Goal: Task Accomplishment & Management: Manage account settings

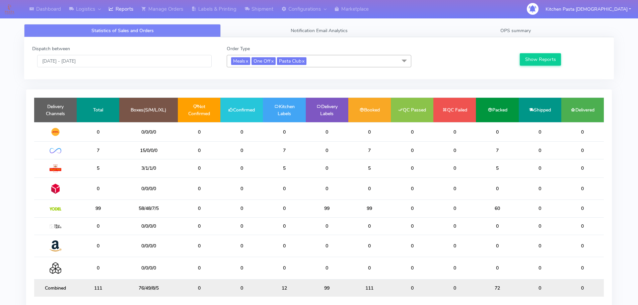
click at [337, 58] on span "Meals x One Off x Pasta Club x" at bounding box center [319, 61] width 185 height 12
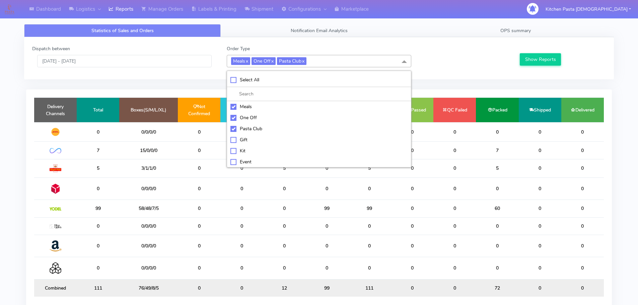
click at [245, 107] on div "Meals" at bounding box center [318, 106] width 177 height 7
checkbox input "false"
click at [245, 118] on div "One Off" at bounding box center [318, 117] width 177 height 7
checkbox input "false"
click at [247, 131] on div "Pasta Club" at bounding box center [318, 128] width 177 height 7
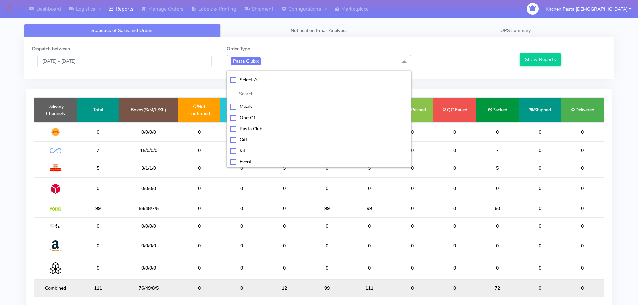
checkbox input "false"
click at [268, 147] on div "Kit" at bounding box center [318, 150] width 177 height 7
checkbox input "true"
click at [546, 51] on div "Show Reports" at bounding box center [561, 56] width 97 height 22
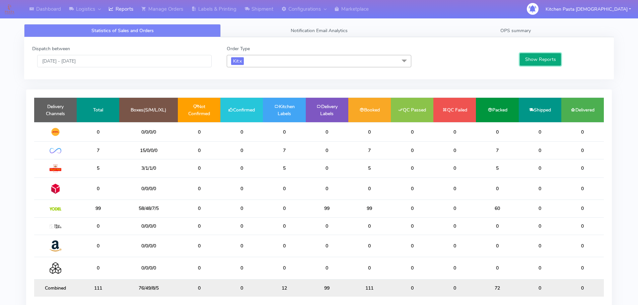
click at [544, 64] on button "Show Reports" at bounding box center [540, 59] width 41 height 12
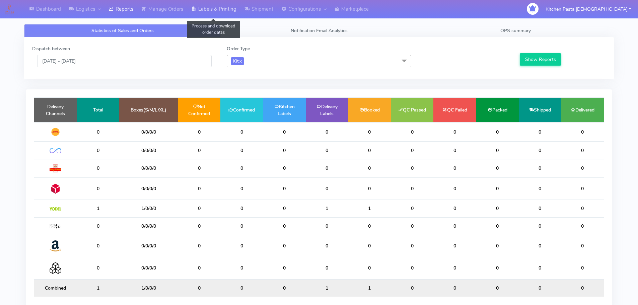
click at [221, 6] on link "Labels & Printing" at bounding box center [213, 9] width 53 height 18
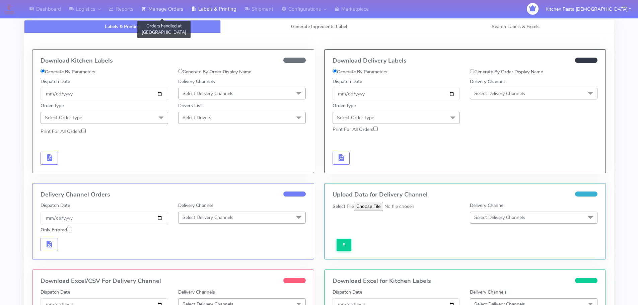
click at [167, 9] on link "Manage Orders" at bounding box center [162, 9] width 50 height 18
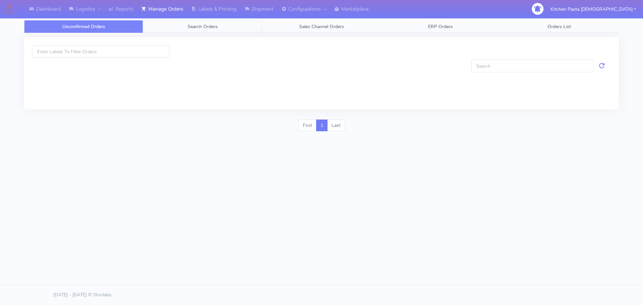
click at [208, 23] on span "Search Orders" at bounding box center [203, 26] width 30 height 6
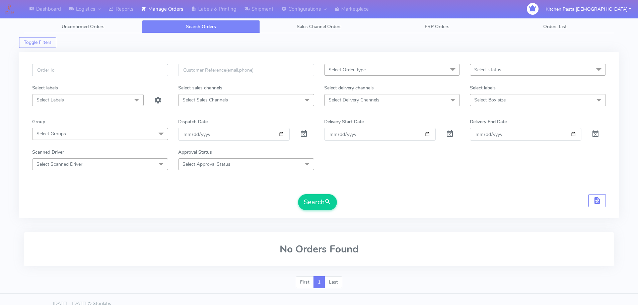
click at [159, 67] on input "text" at bounding box center [100, 70] width 136 height 12
type input "1628738"
click at [298, 194] on button "Search" at bounding box center [317, 202] width 39 height 16
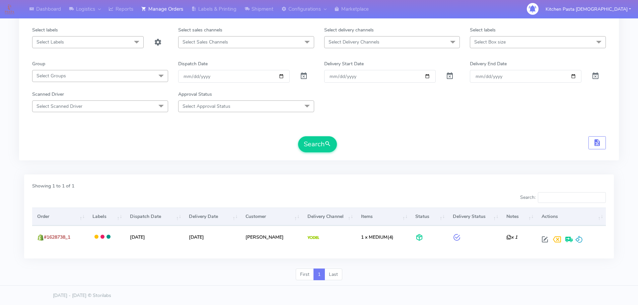
scroll to position [59, 0]
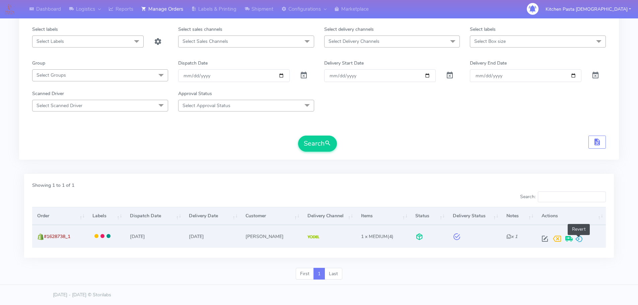
click at [579, 238] on span at bounding box center [579, 240] width 8 height 6
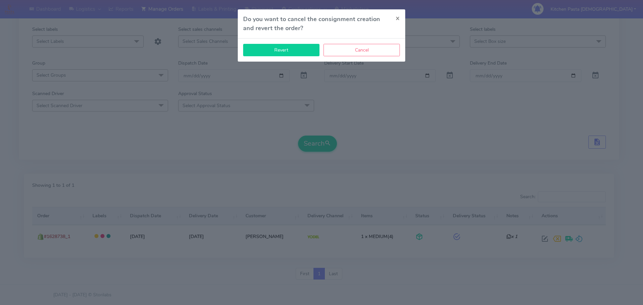
click at [262, 53] on button "Revert" at bounding box center [281, 50] width 76 height 12
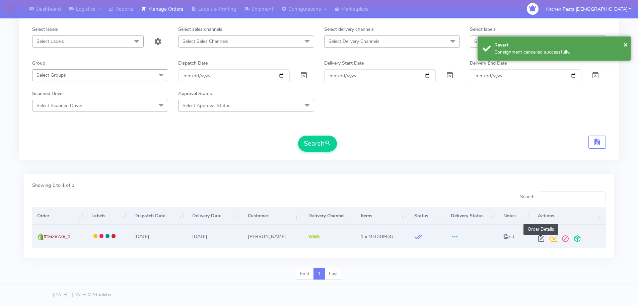
click at [543, 241] on span at bounding box center [541, 240] width 12 height 6
select select "5"
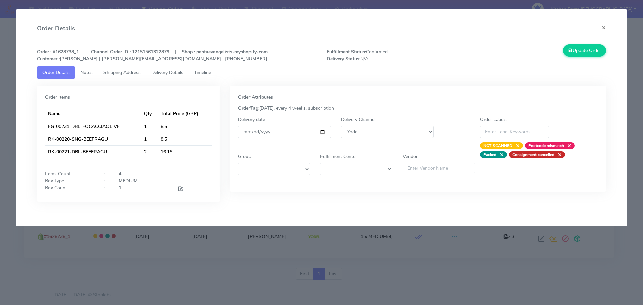
click at [176, 189] on div at bounding box center [194, 189] width 44 height 9
click at [177, 189] on div at bounding box center [194, 189] width 44 height 9
click at [178, 189] on span at bounding box center [180, 190] width 6 height 6
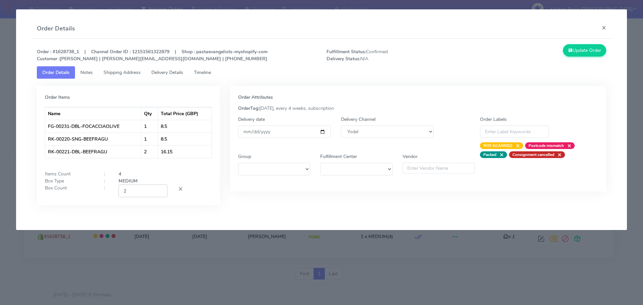
type input "2"
click at [162, 190] on input "2" at bounding box center [143, 191] width 49 height 12
click at [586, 52] on button "Update Order" at bounding box center [585, 50] width 44 height 12
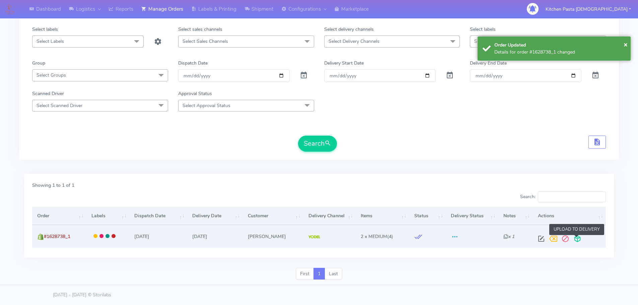
click at [576, 238] on span at bounding box center [577, 240] width 12 height 6
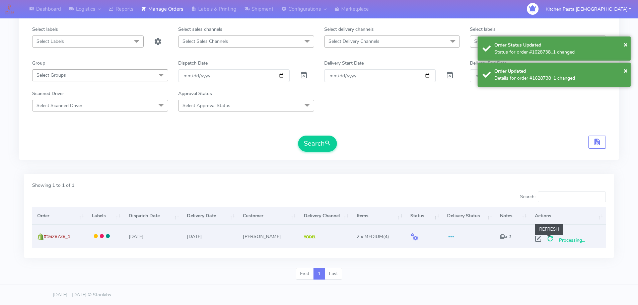
click at [547, 238] on span at bounding box center [550, 240] width 12 height 6
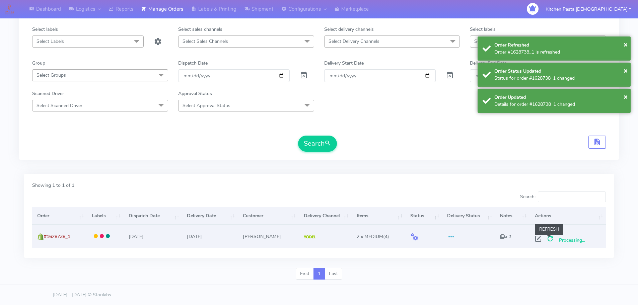
click at [547, 238] on span at bounding box center [550, 240] width 12 height 6
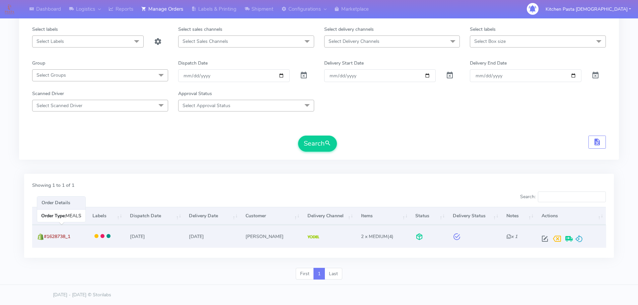
drag, startPoint x: 79, startPoint y: 237, endPoint x: 45, endPoint y: 237, distance: 34.2
click at [45, 237] on td "#1628738_1" at bounding box center [59, 236] width 55 height 22
copy span "#1628738_1"
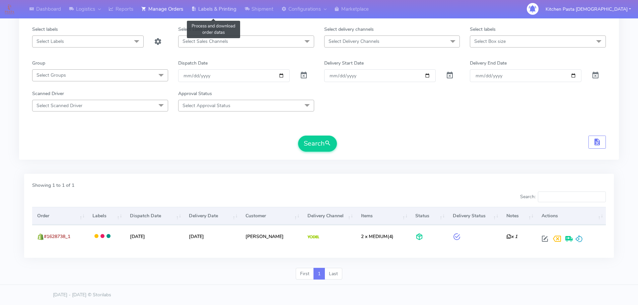
click at [212, 2] on link "Labels & Printing" at bounding box center [213, 9] width 53 height 18
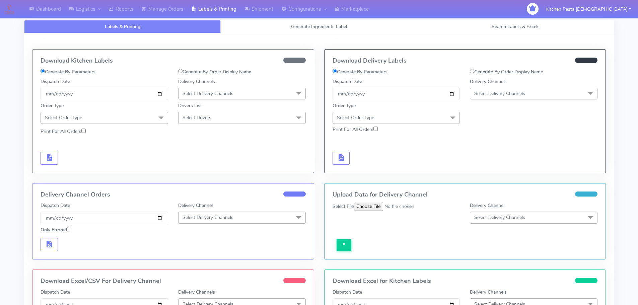
click at [490, 75] on div "Generate By Order Display Name" at bounding box center [534, 73] width 138 height 10
click at [489, 69] on label "Generate By Order Display Name" at bounding box center [506, 71] width 73 height 7
click at [474, 69] on input "Generate By Order Display Name" at bounding box center [472, 71] width 4 height 4
radio input "true"
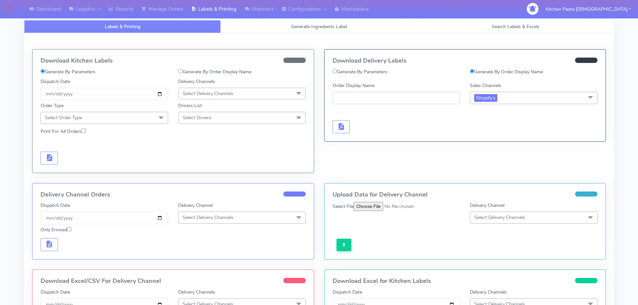
paste input "#1628738_1"
type input "#1628738_1"
click at [347, 128] on button "button" at bounding box center [341, 126] width 17 height 13
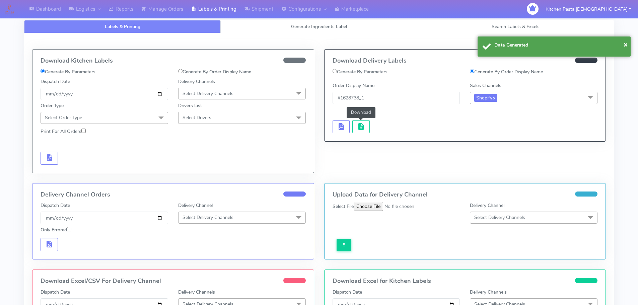
click at [360, 129] on span "button" at bounding box center [361, 128] width 8 height 6
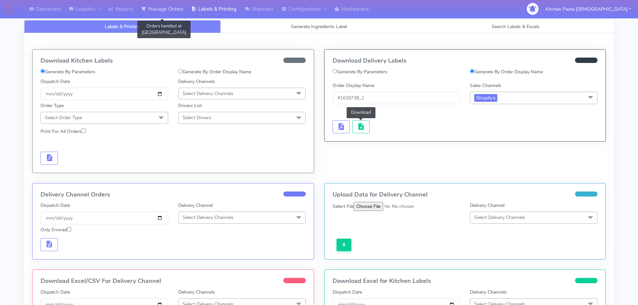
click at [162, 11] on link "Manage Orders" at bounding box center [162, 9] width 50 height 18
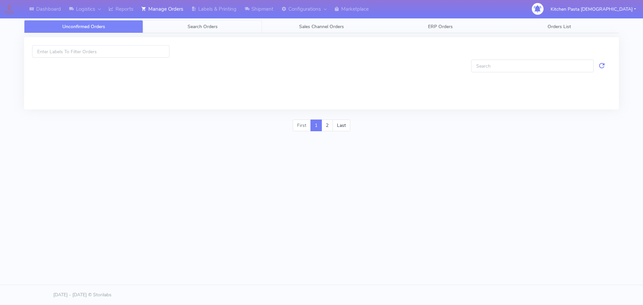
click at [209, 28] on span "Search Orders" at bounding box center [203, 26] width 30 height 6
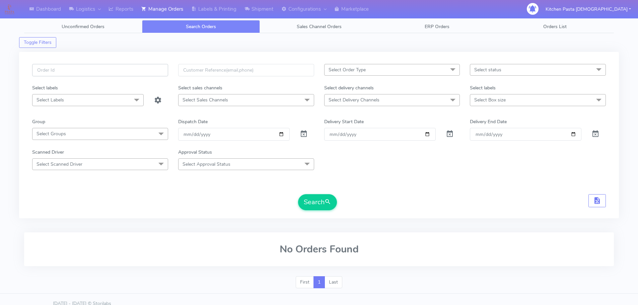
click at [143, 73] on input "text" at bounding box center [100, 70] width 136 height 12
type input "1628902"
click at [318, 203] on button "Search" at bounding box center [317, 202] width 39 height 16
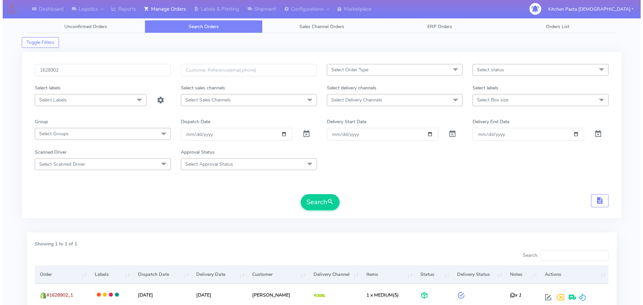
scroll to position [66, 0]
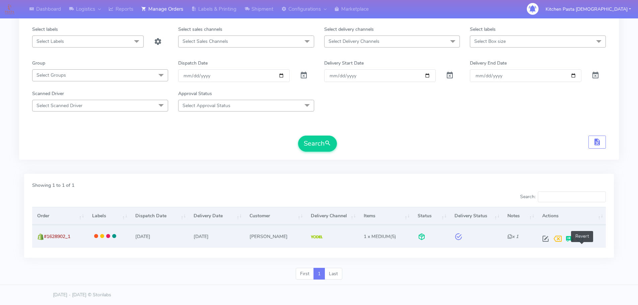
click at [584, 238] on span at bounding box center [580, 240] width 8 height 6
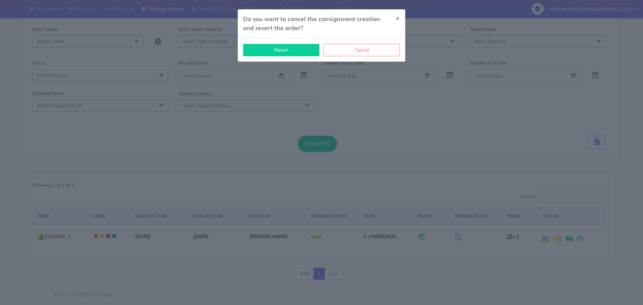
click at [301, 45] on button "Revert" at bounding box center [281, 50] width 76 height 12
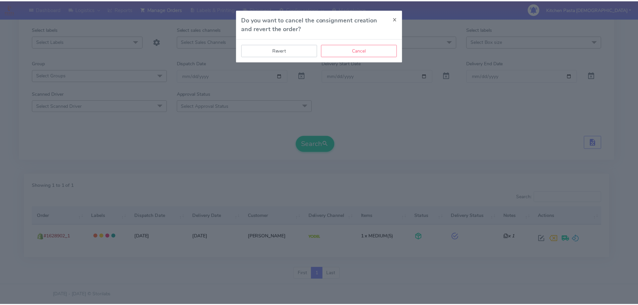
scroll to position [59, 0]
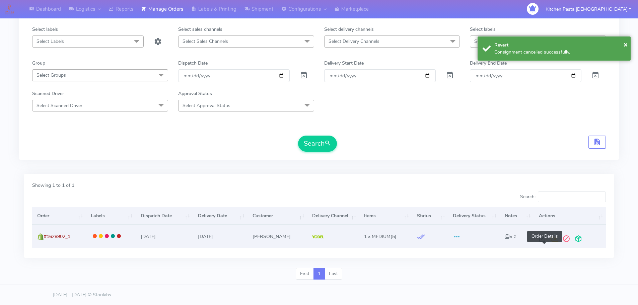
click at [547, 243] on span at bounding box center [542, 240] width 12 height 6
select select "5"
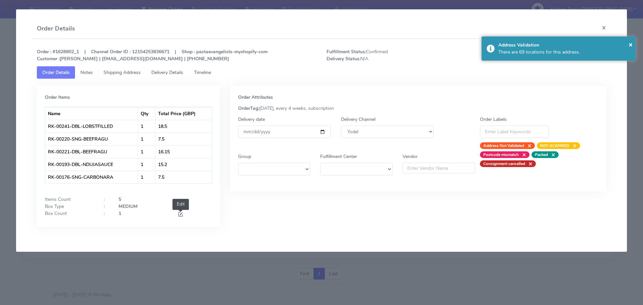
click at [182, 213] on span at bounding box center [180, 215] width 6 height 6
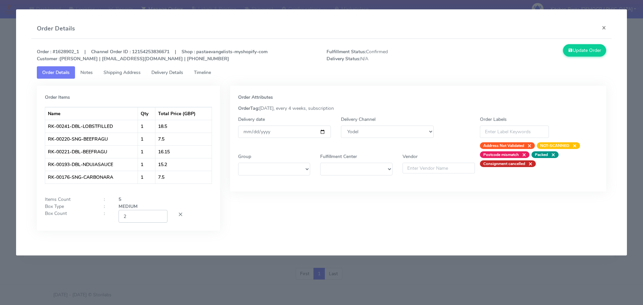
type input "2"
click at [158, 215] on input "2" at bounding box center [143, 216] width 49 height 12
click at [581, 55] on button "Update Order" at bounding box center [585, 50] width 44 height 12
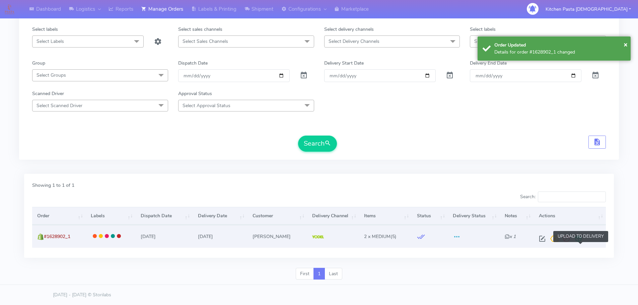
click at [578, 243] on span at bounding box center [578, 240] width 12 height 6
click at [554, 243] on span at bounding box center [551, 240] width 12 height 6
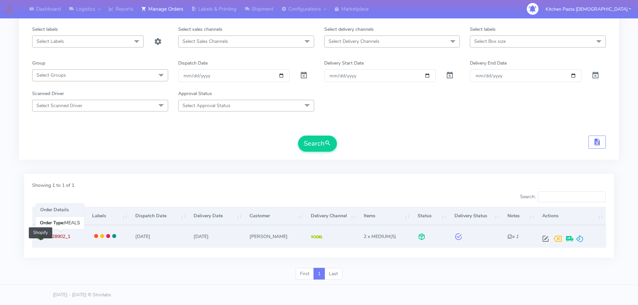
drag, startPoint x: 78, startPoint y: 242, endPoint x: 43, endPoint y: 245, distance: 34.9
click at [43, 245] on td "#1628902_1 Shopify" at bounding box center [59, 236] width 55 height 22
copy span "#1628902_1"
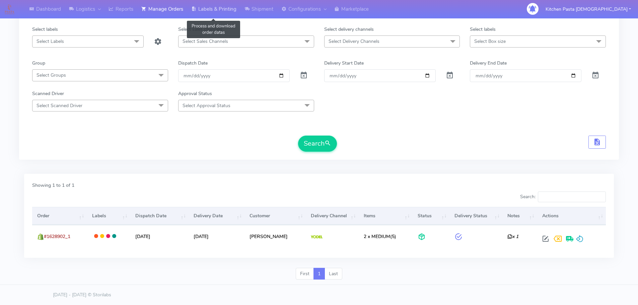
click at [207, 14] on link "Labels & Printing" at bounding box center [213, 9] width 53 height 18
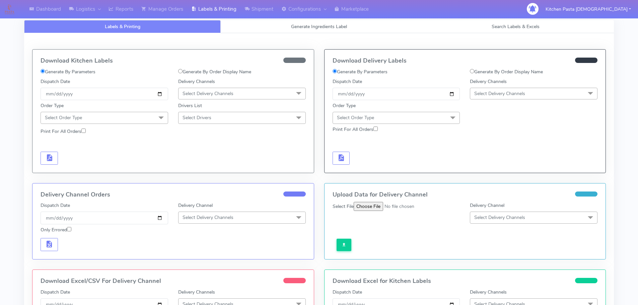
click at [491, 71] on label "Generate By Order Display Name" at bounding box center [506, 71] width 73 height 7
click at [474, 71] on input "Generate By Order Display Name" at bounding box center [472, 71] width 4 height 4
radio input "true"
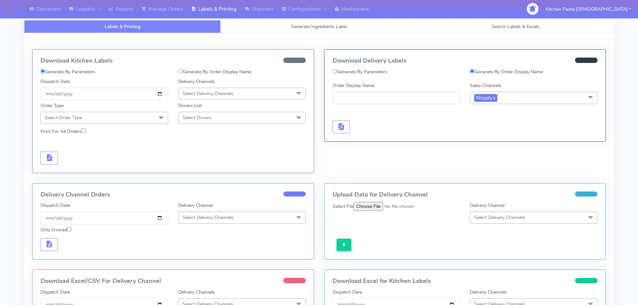
paste input "#1628902_1"
type input "#1628902_1"
click at [340, 126] on span "button" at bounding box center [341, 128] width 8 height 6
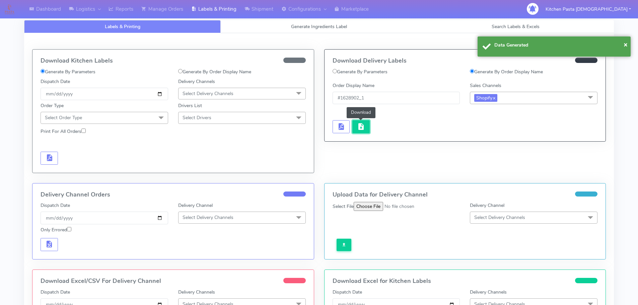
click at [361, 126] on span "button" at bounding box center [361, 128] width 8 height 6
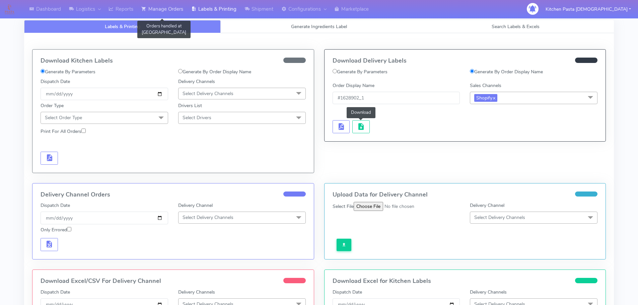
drag, startPoint x: 174, startPoint y: 7, endPoint x: 167, endPoint y: 8, distance: 7.2
click at [174, 7] on link "Manage Orders" at bounding box center [162, 9] width 50 height 18
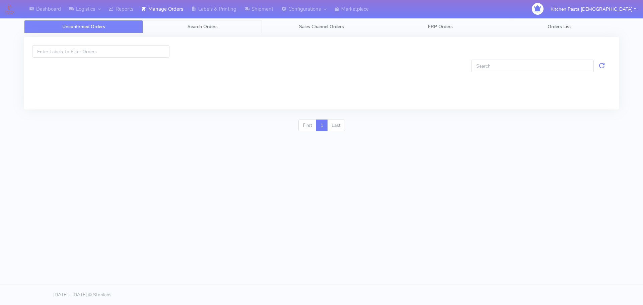
click at [169, 26] on link "Search Orders" at bounding box center [202, 26] width 119 height 13
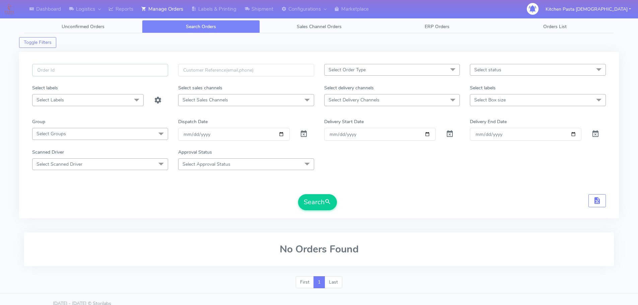
click at [134, 72] on input "text" at bounding box center [100, 70] width 136 height 12
type input "1628847"
click at [298, 194] on button "Search" at bounding box center [317, 202] width 39 height 16
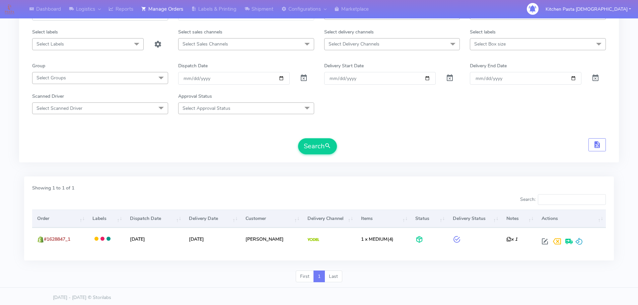
scroll to position [59, 0]
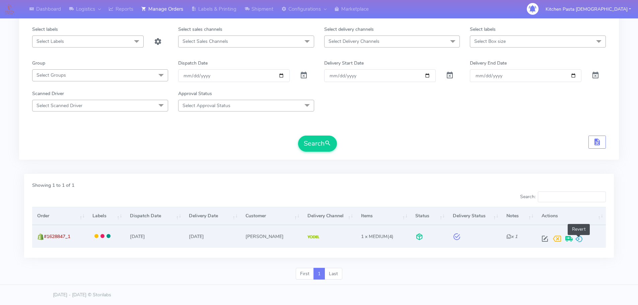
click at [578, 240] on span at bounding box center [579, 240] width 8 height 6
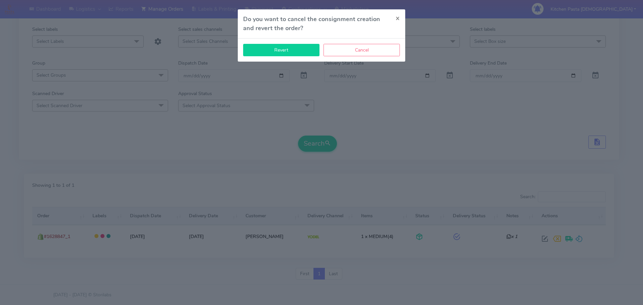
click at [270, 48] on button "Revert" at bounding box center [281, 50] width 76 height 12
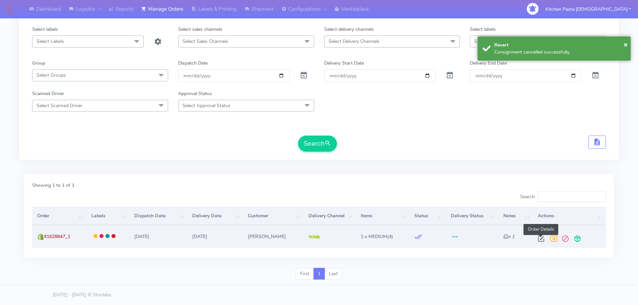
click at [538, 237] on span at bounding box center [541, 240] width 12 height 6
select select "5"
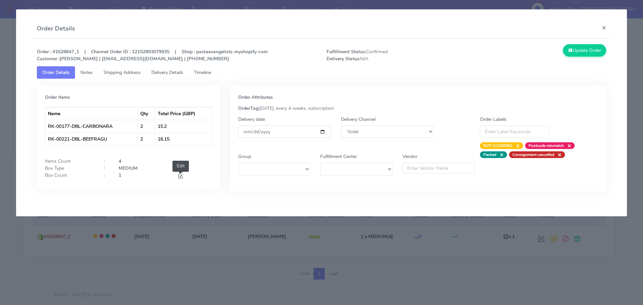
click at [179, 175] on span at bounding box center [180, 177] width 6 height 6
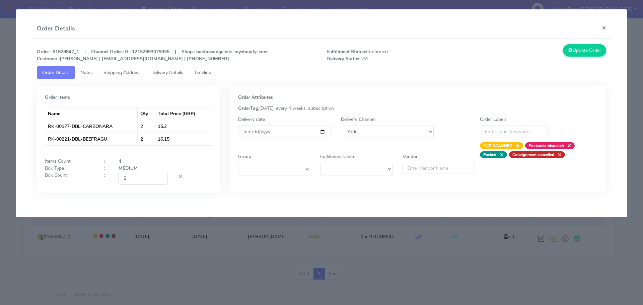
type input "2"
click at [159, 177] on input "2" at bounding box center [143, 178] width 49 height 12
click at [586, 45] on button "Update Order" at bounding box center [585, 50] width 44 height 12
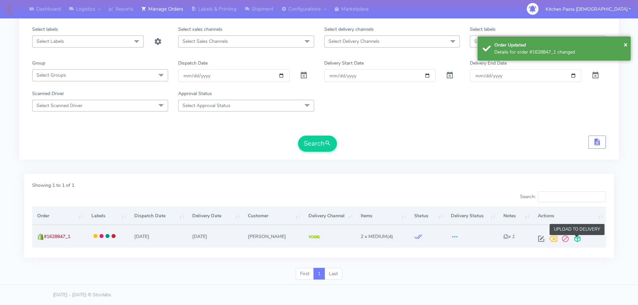
click at [579, 238] on span at bounding box center [577, 240] width 12 height 6
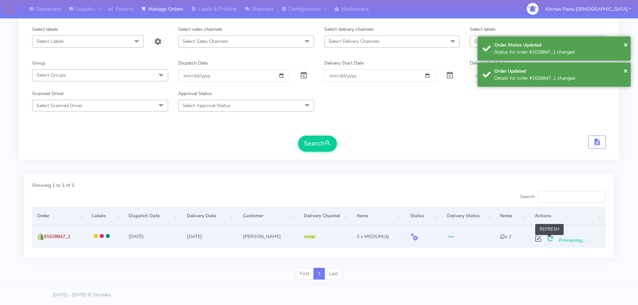
click at [550, 237] on span at bounding box center [550, 240] width 12 height 6
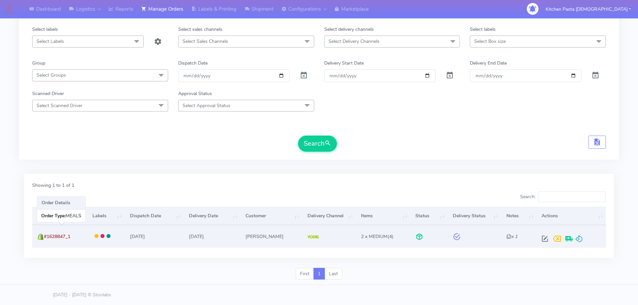
drag, startPoint x: 81, startPoint y: 236, endPoint x: 45, endPoint y: 237, distance: 36.5
click at [45, 237] on td "#1628847_1" at bounding box center [59, 236] width 55 height 22
copy span "#1628847_1"
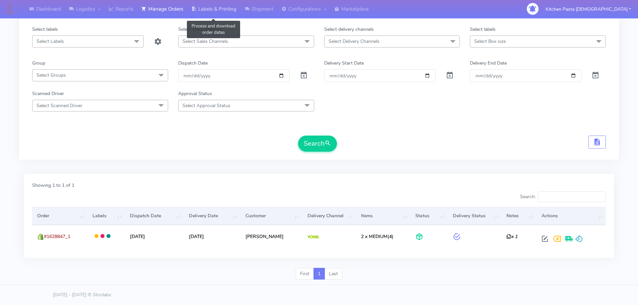
click at [196, 10] on icon at bounding box center [193, 9] width 5 height 7
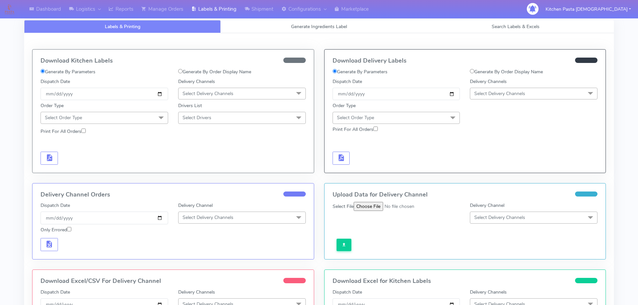
click at [483, 69] on label "Generate By Order Display Name" at bounding box center [506, 71] width 73 height 7
click at [474, 69] on input "Generate By Order Display Name" at bounding box center [472, 71] width 4 height 4
radio input "true"
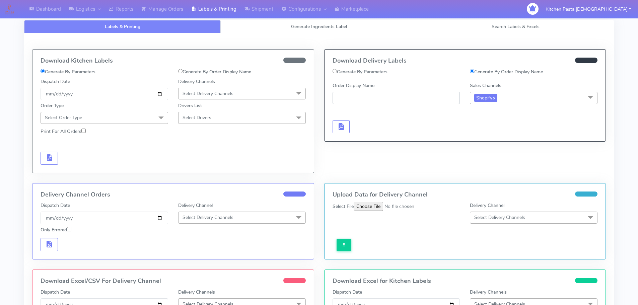
paste input "#1628847_1"
type input "#1628847_1"
click at [340, 126] on span "button" at bounding box center [341, 128] width 8 height 6
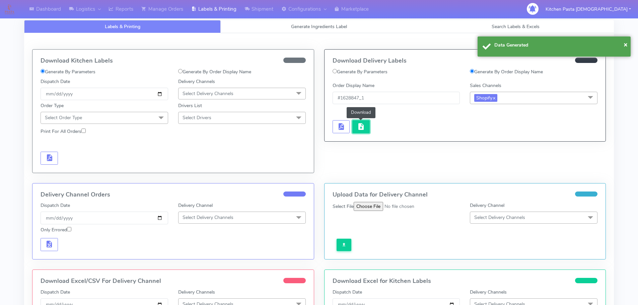
click at [362, 129] on span "button" at bounding box center [361, 128] width 8 height 6
